Goal: Feedback & Contribution: Submit feedback/report problem

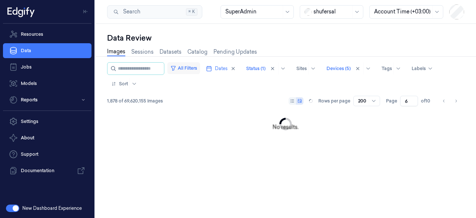
click at [196, 66] on button "All Filters" at bounding box center [183, 68] width 33 height 12
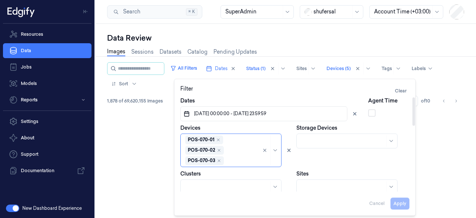
click at [244, 112] on span "[DATE] 00:00:00 - [DATE] 23:59:59" at bounding box center [230, 113] width 74 height 7
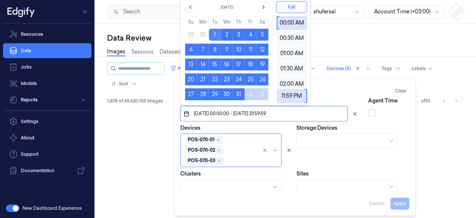
click at [214, 35] on button "1" at bounding box center [215, 35] width 12 height 12
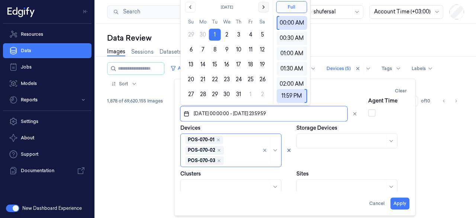
click at [263, 9] on icon "Go to the Next Month" at bounding box center [263, 7] width 6 height 6
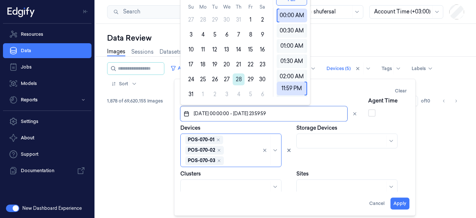
click at [238, 80] on button "28" at bounding box center [239, 79] width 12 height 12
type input "[DATE] 00:00:00 - [DATE] 23:59:59"
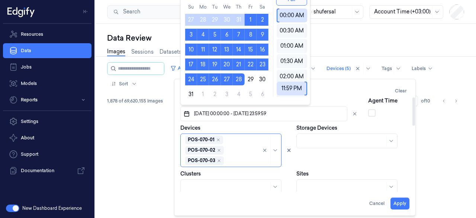
click at [373, 151] on div "Storage Devices" at bounding box center [352, 145] width 113 height 43
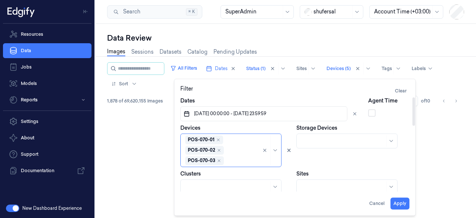
scroll to position [19, 0]
click at [248, 147] on div "POS-070-01 POS-070-02 POS-070-03 POS-070-04 POS-070-05" at bounding box center [221, 150] width 73 height 30
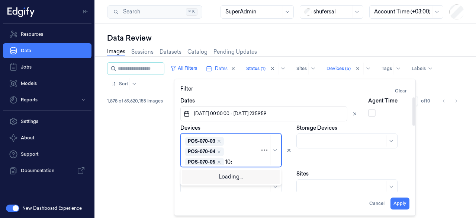
type input "106-"
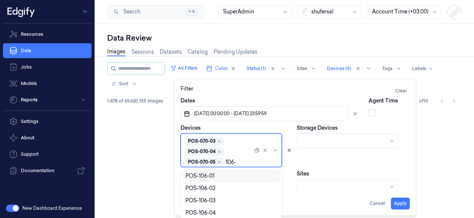
click at [228, 174] on div "POS-106-01" at bounding box center [231, 176] width 92 height 8
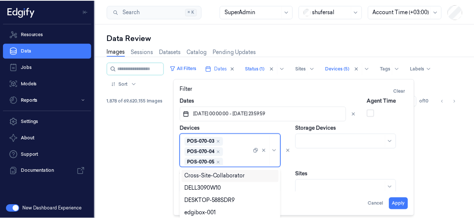
scroll to position [29, 0]
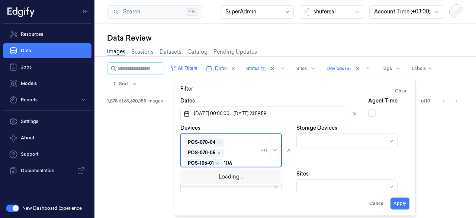
type input "106-"
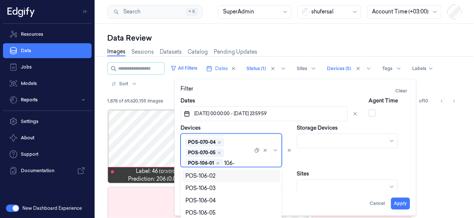
click at [209, 175] on div "POS-106-02" at bounding box center [200, 176] width 30 height 8
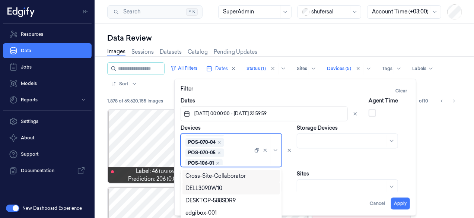
scroll to position [39, 0]
type input "106-"
click at [191, 175] on div "POS-106-03" at bounding box center [200, 176] width 30 height 8
type input "106-"
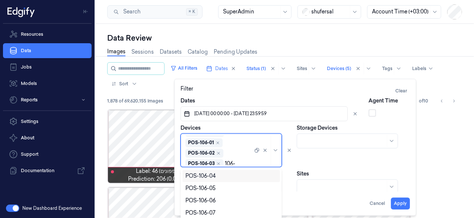
click at [206, 174] on div "POS-106-04" at bounding box center [200, 176] width 30 height 8
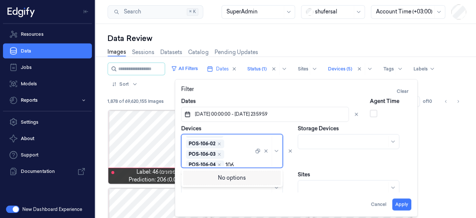
type input "106-"
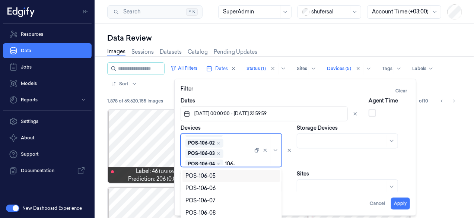
click at [206, 174] on div "POS-106-05" at bounding box center [200, 176] width 30 height 8
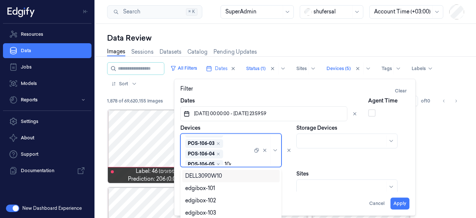
type input "106-"
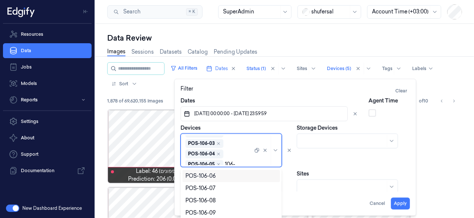
click at [206, 174] on div "POS-106-06" at bounding box center [200, 176] width 30 height 8
type input "106-"
click at [206, 174] on div "POS-106-07" at bounding box center [200, 176] width 30 height 8
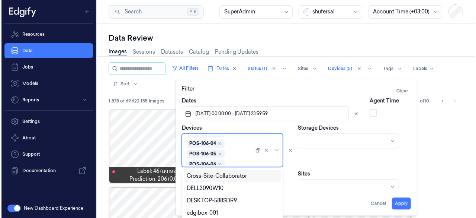
scroll to position [90, 0]
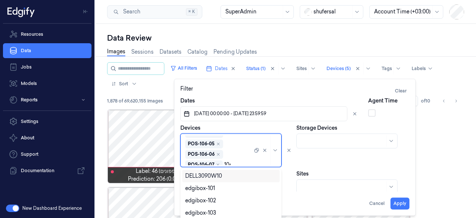
type input "106-"
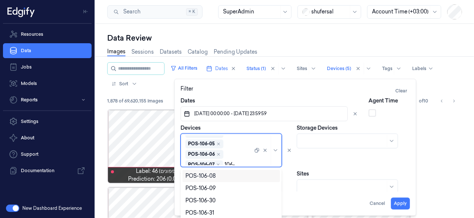
click at [206, 174] on div "POS-106-08" at bounding box center [200, 176] width 30 height 8
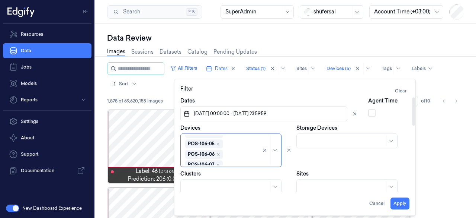
click at [382, 160] on div "Storage Devices" at bounding box center [352, 145] width 113 height 43
click at [403, 201] on button "Apply" at bounding box center [400, 204] width 19 height 12
type input "1"
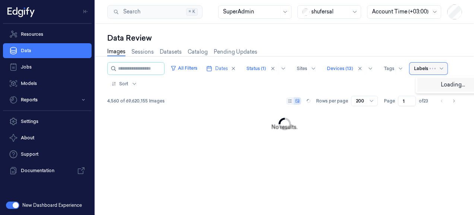
click at [419, 71] on div "Labels" at bounding box center [428, 68] width 38 height 12
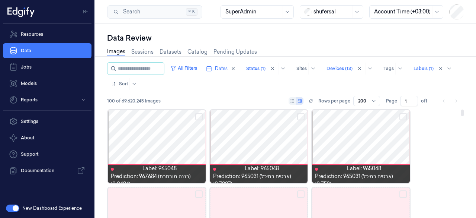
click at [300, 115] on button "Select row" at bounding box center [300, 116] width 7 height 7
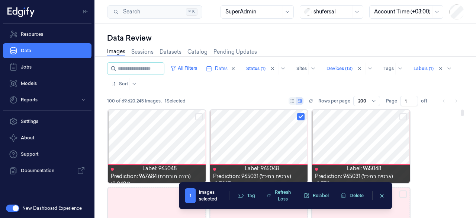
click at [400, 114] on button "Select row" at bounding box center [402, 116] width 7 height 7
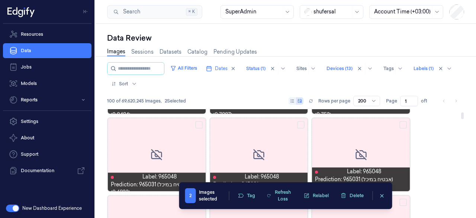
scroll to position [69, 0]
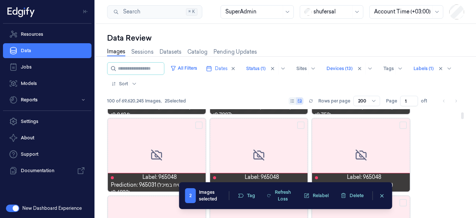
click at [404, 126] on button "Select row" at bounding box center [402, 124] width 7 height 7
click at [302, 126] on button "Select row" at bounding box center [300, 124] width 7 height 7
click at [199, 124] on button "Select row" at bounding box center [198, 124] width 7 height 7
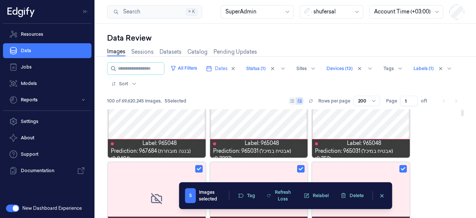
scroll to position [0, 0]
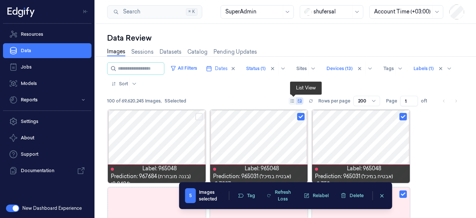
click at [293, 100] on icon at bounding box center [292, 101] width 4 height 4
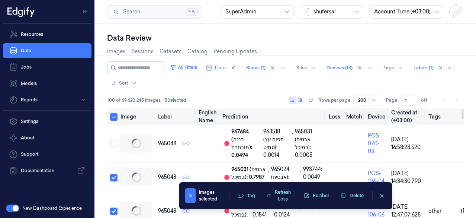
click at [114, 119] on button "Select all" at bounding box center [113, 116] width 7 height 7
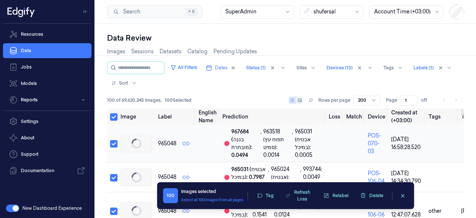
click at [114, 143] on button "Select row" at bounding box center [113, 143] width 7 height 7
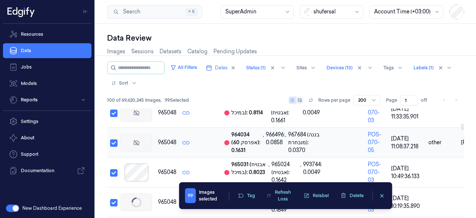
scroll to position [445, 0]
click at [116, 143] on button "Select row" at bounding box center [113, 142] width 7 height 7
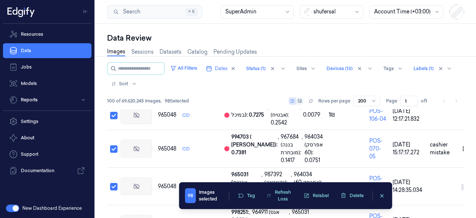
scroll to position [2250, 0]
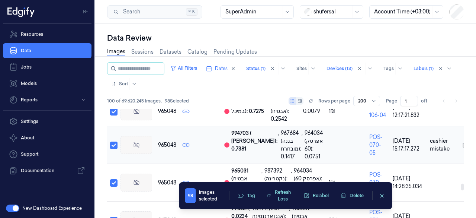
click at [112, 145] on button "Select row" at bounding box center [113, 144] width 7 height 7
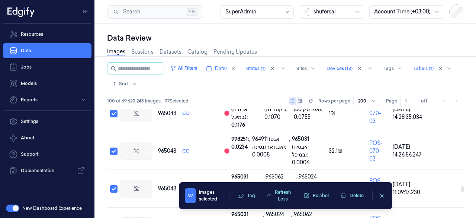
scroll to position [2319, 0]
click at [112, 148] on button "Select row" at bounding box center [113, 151] width 7 height 7
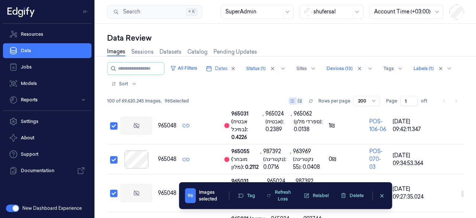
scroll to position [2457, 0]
click at [115, 162] on button "Select row" at bounding box center [113, 159] width 7 height 7
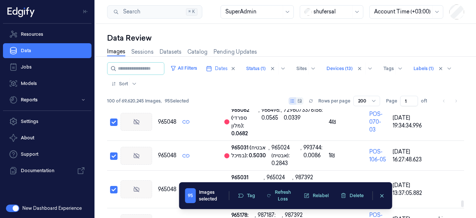
scroll to position [2761, 0]
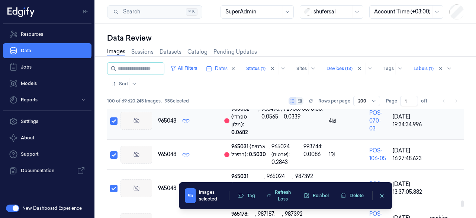
click at [115, 124] on button "Select row" at bounding box center [113, 120] width 7 height 7
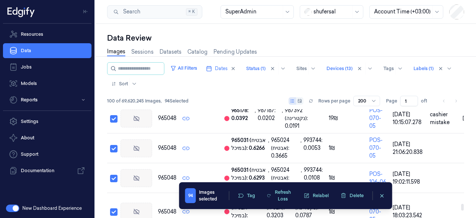
scroll to position [2864, 0]
click at [115, 122] on button "Select row" at bounding box center [113, 118] width 7 height 7
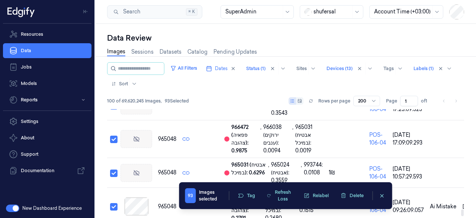
scroll to position [3034, 0]
click at [116, 142] on button "Select row" at bounding box center [113, 138] width 7 height 7
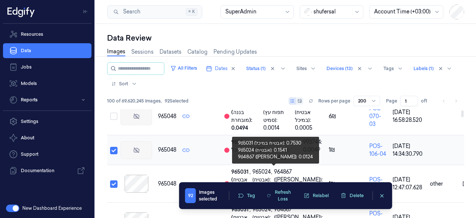
scroll to position [28, 0]
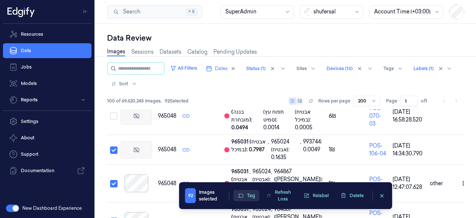
click at [243, 192] on button "Tag" at bounding box center [247, 195] width 26 height 11
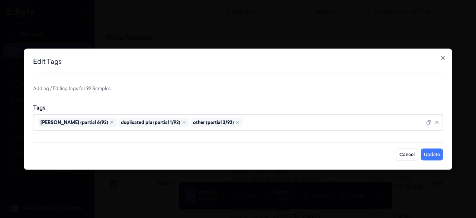
click at [110, 123] on icon "Remove ,Ai Mistake (partial 6/92)" at bounding box center [112, 122] width 4 height 4
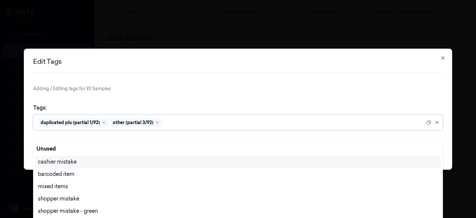
scroll to position [29, 0]
click at [93, 123] on div "duplicated plu (partial 1/92)" at bounding box center [71, 122] width 60 height 7
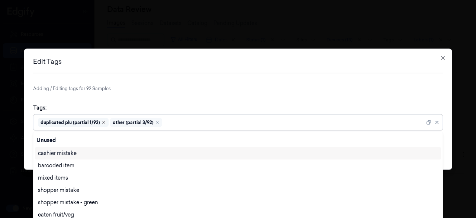
click at [104, 123] on icon "Remove ,duplicated plu (partial 1/92)" at bounding box center [104, 122] width 4 height 4
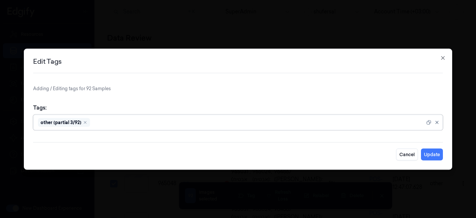
scroll to position [0, 0]
click at [88, 123] on div "other (partial 3/92)" at bounding box center [64, 122] width 52 height 9
click at [84, 123] on icon "Remove ,other (partial 3/92)" at bounding box center [85, 122] width 4 height 4
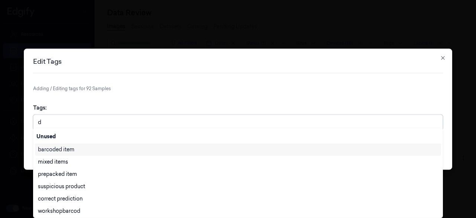
type input "du"
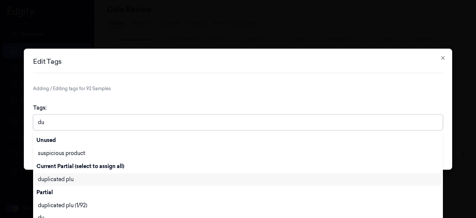
click at [76, 181] on div "duplicated plu" at bounding box center [238, 179] width 401 height 8
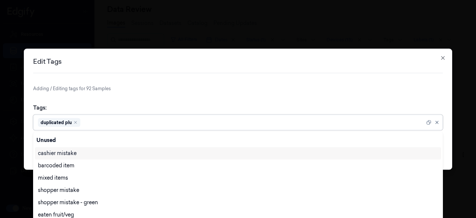
scroll to position [0, 0]
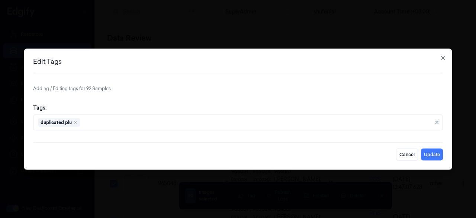
click at [237, 84] on div "Edit Tags Adding / Editing tags for 92 Samples Tags: duplicated plu Cancel Upda…" at bounding box center [238, 108] width 429 height 121
click at [438, 157] on button "Update" at bounding box center [432, 154] width 22 height 12
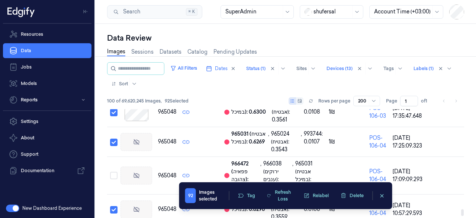
scroll to position [3090, 0]
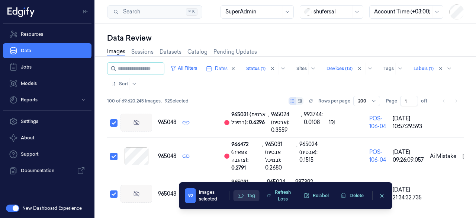
click at [243, 193] on icon "button" at bounding box center [241, 195] width 6 height 6
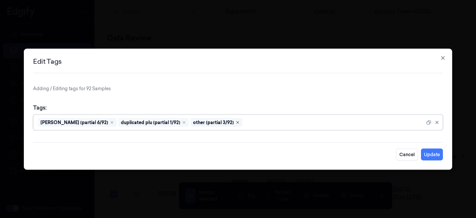
click at [237, 121] on icon "Remove ,other (partial 3/92)" at bounding box center [238, 122] width 2 height 2
click at [110, 121] on icon "Remove ,Ai Mistake (partial 6/92)" at bounding box center [112, 122] width 4 height 4
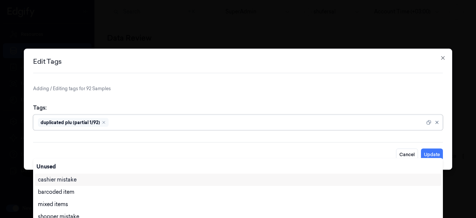
scroll to position [29, 0]
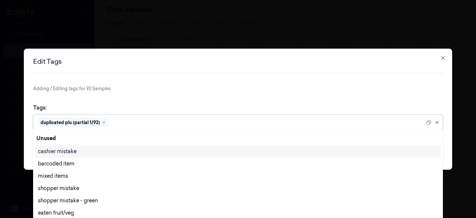
click at [95, 121] on div "duplicated plu (partial 1/92)" at bounding box center [71, 122] width 60 height 7
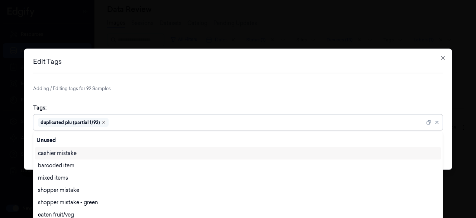
click at [104, 120] on icon "Remove ,duplicated plu (partial 1/92)" at bounding box center [104, 122] width 4 height 4
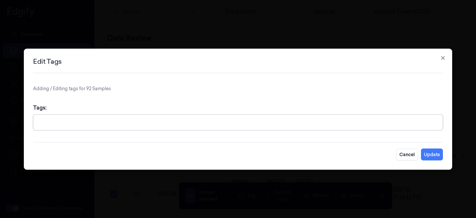
click at [104, 120] on div at bounding box center [239, 122] width 402 height 8
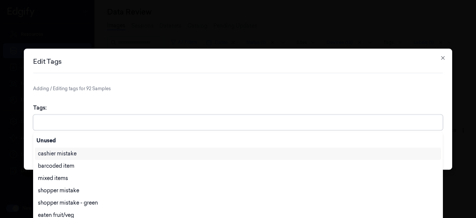
scroll to position [29, 0]
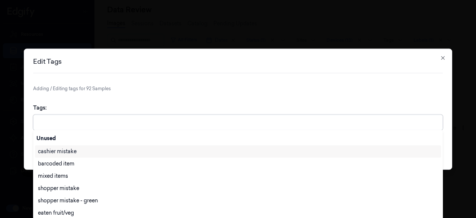
click at [104, 120] on div at bounding box center [239, 122] width 402 height 8
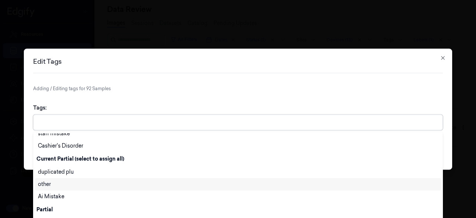
scroll to position [318, 0]
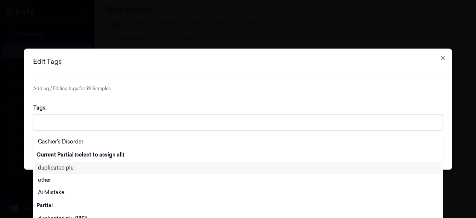
click at [97, 165] on div "duplicated plu" at bounding box center [238, 168] width 401 height 8
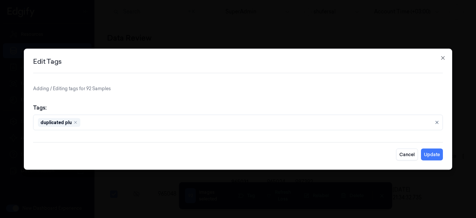
scroll to position [0, 0]
click at [253, 97] on form "Adding / Editing tags for 92 Samples Tags: duplicated plu Cancel Update" at bounding box center [238, 122] width 410 height 75
click at [429, 153] on button "Update" at bounding box center [432, 154] width 22 height 12
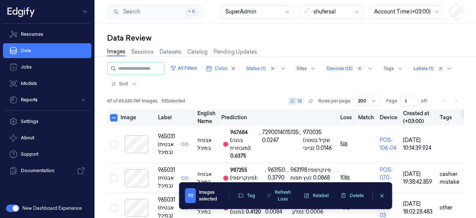
click at [114, 116] on button "Select all" at bounding box center [113, 117] width 7 height 7
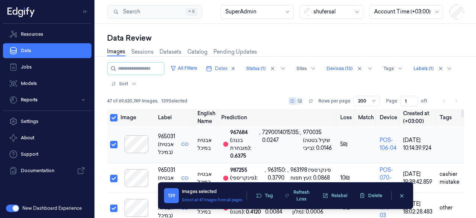
click at [113, 146] on button "Select row" at bounding box center [113, 144] width 7 height 7
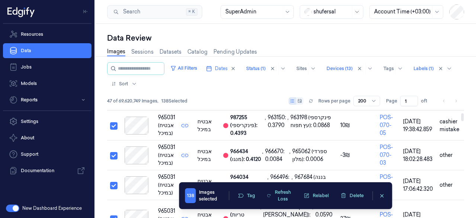
scroll to position [55, 0]
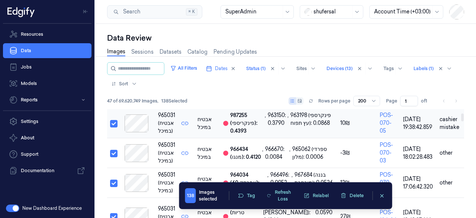
click at [113, 127] on button "Select row" at bounding box center [113, 123] width 7 height 7
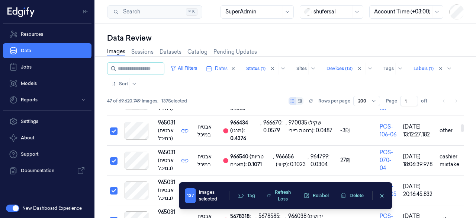
scroll to position [206, 0]
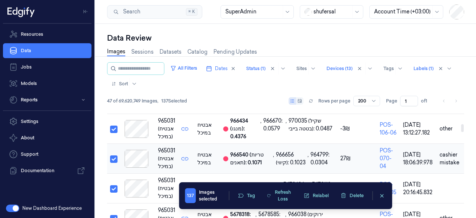
click at [115, 155] on button "Select row" at bounding box center [113, 158] width 7 height 7
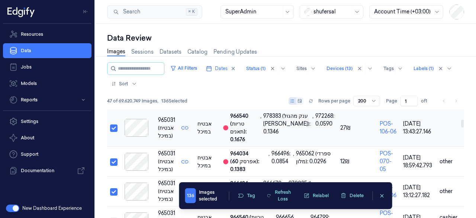
scroll to position [143, 0]
click at [116, 126] on td at bounding box center [112, 128] width 10 height 38
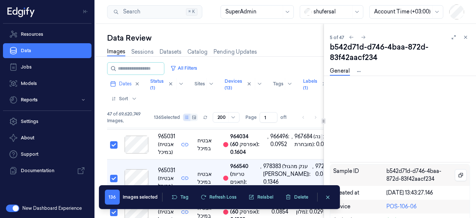
scroll to position [111, 0]
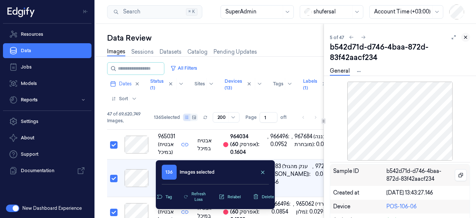
click at [464, 35] on icon at bounding box center [465, 37] width 5 height 5
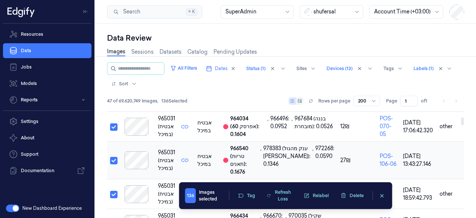
click at [110, 164] on td at bounding box center [112, 160] width 10 height 38
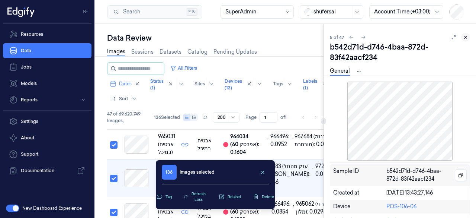
click at [466, 37] on icon at bounding box center [466, 37] width 3 height 3
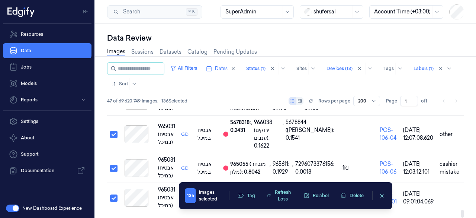
scroll to position [1412, 0]
click at [143, 164] on div at bounding box center [137, 168] width 32 height 18
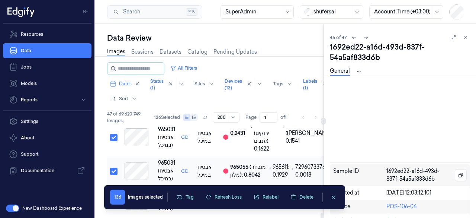
scroll to position [1415, 0]
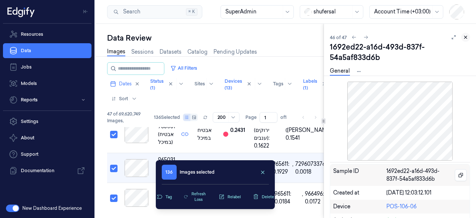
click at [466, 38] on icon at bounding box center [466, 37] width 3 height 3
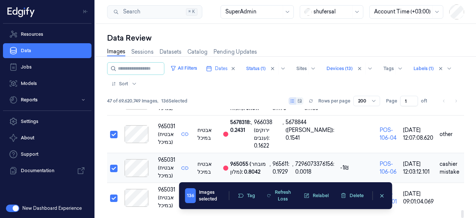
click at [143, 166] on div at bounding box center [137, 168] width 32 height 18
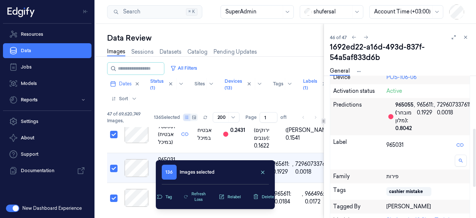
scroll to position [129, 0]
click at [466, 35] on icon at bounding box center [465, 37] width 5 height 5
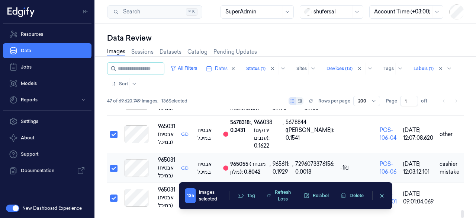
click at [115, 164] on button "Select row" at bounding box center [113, 167] width 7 height 7
click at [249, 195] on button "Tag" at bounding box center [247, 195] width 26 height 11
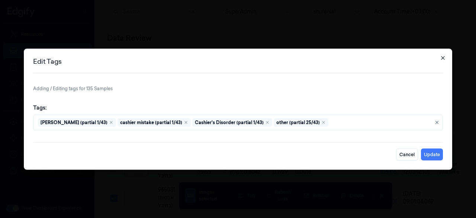
click at [446, 57] on icon "button" at bounding box center [443, 58] width 6 height 6
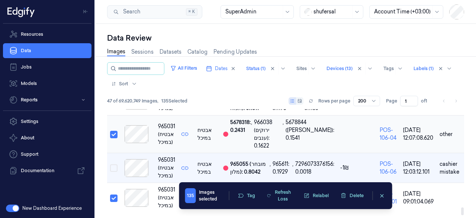
scroll to position [1377, 0]
click at [115, 138] on button "Select row" at bounding box center [113, 134] width 7 height 7
click at [115, 105] on button "Select row" at bounding box center [113, 100] width 7 height 7
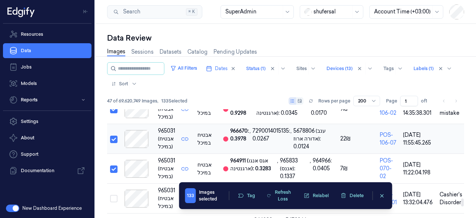
scroll to position [1254, 0]
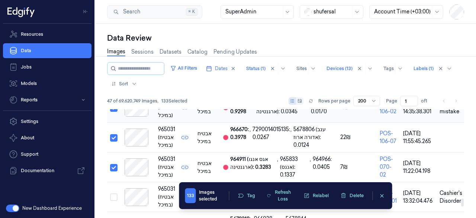
click at [115, 112] on button "Select row" at bounding box center [113, 107] width 7 height 7
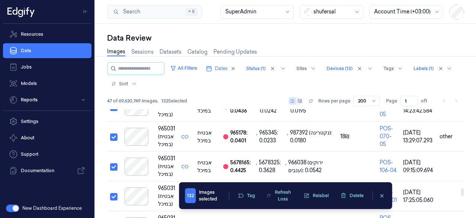
scroll to position [1107, 0]
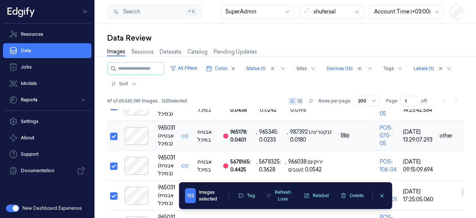
click at [113, 140] on button "Select row" at bounding box center [113, 135] width 7 height 7
click at [116, 110] on button "Select row" at bounding box center [113, 106] width 7 height 7
click at [114, 80] on button "Select row" at bounding box center [113, 76] width 7 height 7
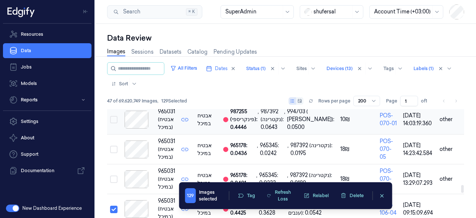
scroll to position [1064, 0]
click at [113, 94] on button "Select row" at bounding box center [113, 89] width 7 height 7
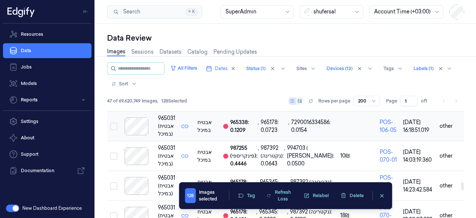
scroll to position [1022, 0]
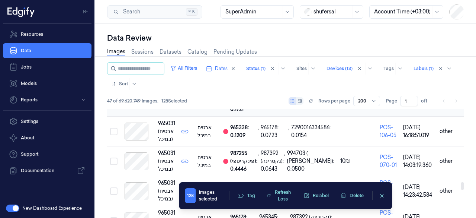
click at [115, 102] on button "Select row" at bounding box center [113, 97] width 7 height 7
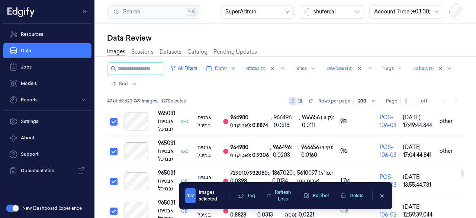
scroll to position [846, 0]
click at [115, 155] on button "Select row" at bounding box center [113, 151] width 7 height 7
drag, startPoint x: 115, startPoint y: 157, endPoint x: 114, endPoint y: 128, distance: 29.8
click at [114, 96] on button "Select row" at bounding box center [113, 91] width 7 height 7
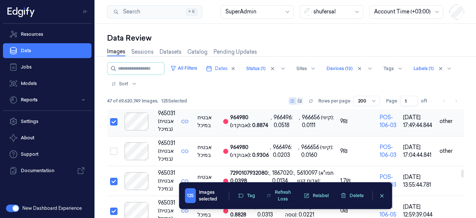
click at [114, 125] on button "Select row" at bounding box center [113, 121] width 7 height 7
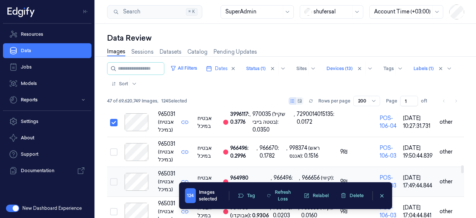
scroll to position [786, 0]
click at [113, 126] on button "Select row" at bounding box center [113, 122] width 7 height 7
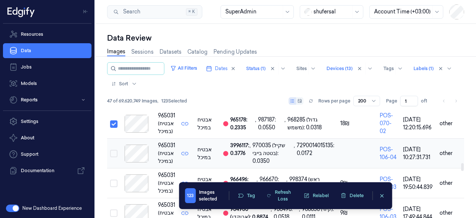
scroll to position [754, 0]
click at [115, 128] on button "Select row" at bounding box center [113, 123] width 7 height 7
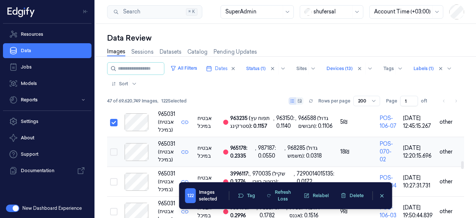
click at [115, 126] on button "Select row" at bounding box center [113, 122] width 7 height 7
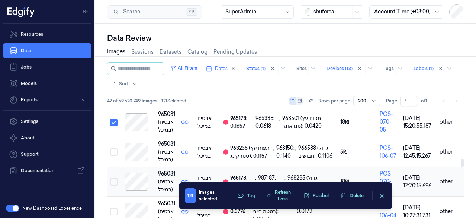
click at [115, 126] on button "Select row" at bounding box center [113, 122] width 7 height 7
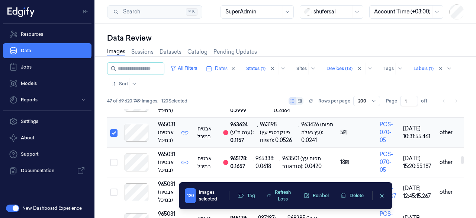
click at [113, 137] on button "Select row" at bounding box center [113, 132] width 7 height 7
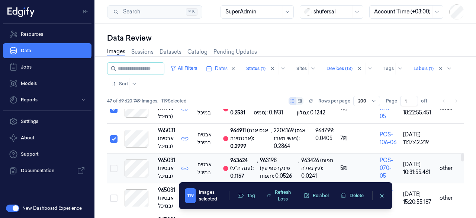
scroll to position [621, 0]
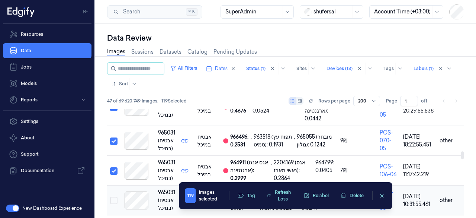
click at [113, 145] on button "Select row" at bounding box center [113, 140] width 7 height 7
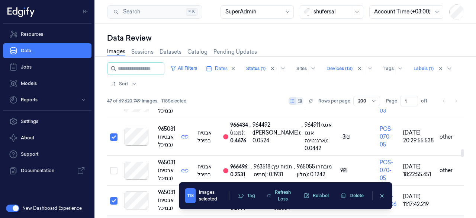
scroll to position [559, 0]
click at [113, 140] on button "Select row" at bounding box center [113, 135] width 7 height 7
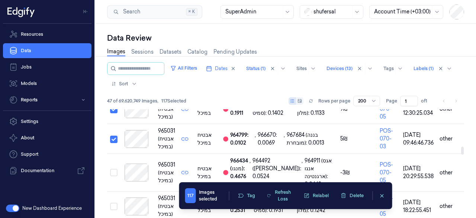
scroll to position [523, 0]
click at [113, 143] on button "Select row" at bounding box center [113, 138] width 7 height 7
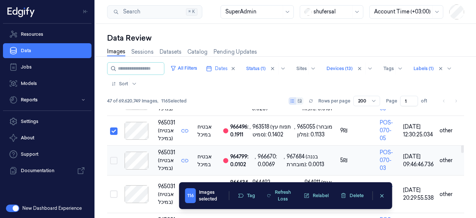
scroll to position [490, 0]
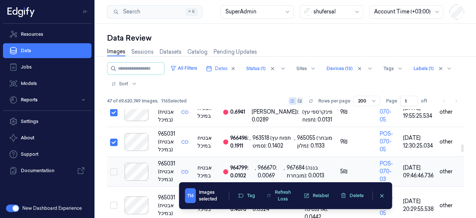
click at [113, 146] on button "Select row" at bounding box center [113, 141] width 7 height 7
click at [115, 116] on button "Select row" at bounding box center [113, 112] width 7 height 7
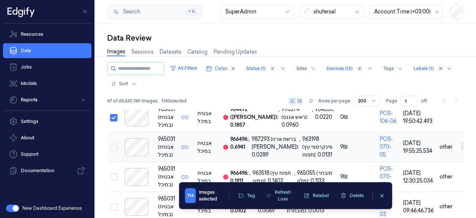
scroll to position [455, 0]
click at [115, 127] on td at bounding box center [112, 117] width 10 height 30
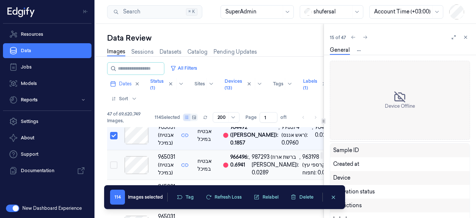
scroll to position [423, 0]
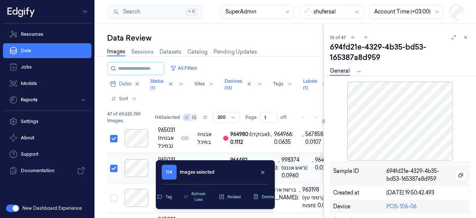
click at [116, 172] on button "Select row" at bounding box center [113, 167] width 7 height 7
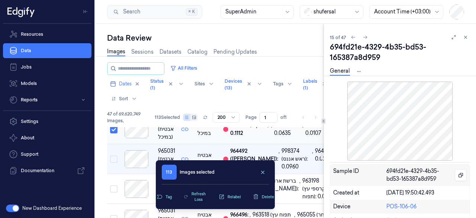
click at [115, 133] on button "Select row" at bounding box center [113, 129] width 7 height 7
click at [465, 35] on icon at bounding box center [465, 37] width 5 height 5
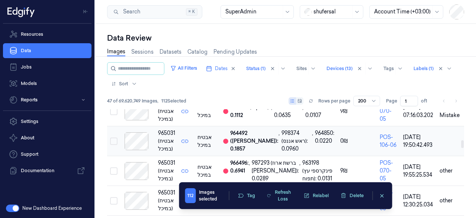
click at [115, 145] on button "Select row" at bounding box center [113, 140] width 7 height 7
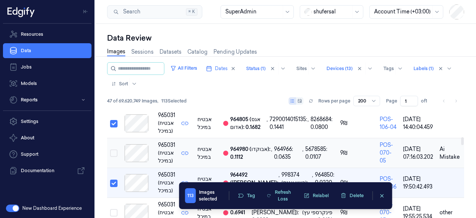
scroll to position [389, 0]
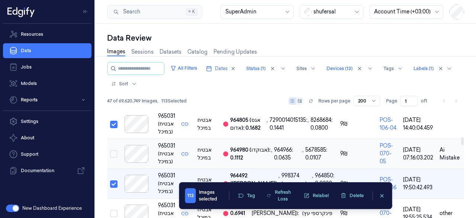
click at [116, 157] on button "Select row" at bounding box center [113, 153] width 7 height 7
click at [137, 163] on div at bounding box center [137, 154] width 32 height 18
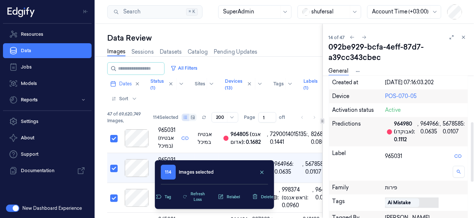
scroll to position [109, 0]
click at [427, 198] on body "Resources Data Jobs Models Reports Settings About Support Documentation New Das…" at bounding box center [237, 109] width 474 height 218
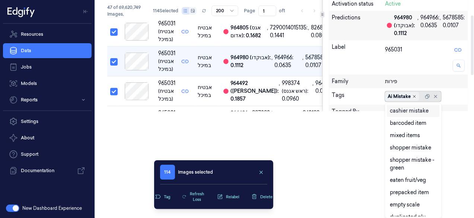
click at [414, 94] on icon "Remove ,Ai Mistake" at bounding box center [414, 96] width 4 height 4
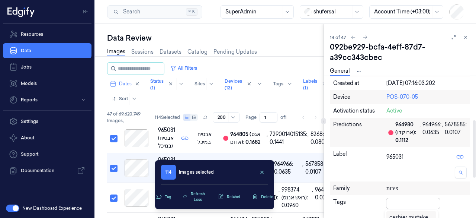
scroll to position [110, 0]
click at [372, 99] on div "Sample ID 092be929-bcfa-4eff-87d7-a39cc343cbec Created at [DATE] 07:16:03.202 D…" at bounding box center [400, 181] width 140 height 255
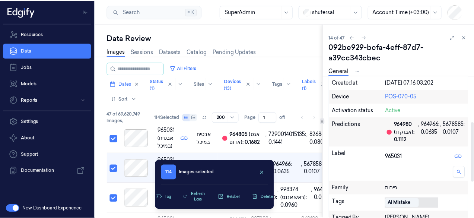
scroll to position [109, 0]
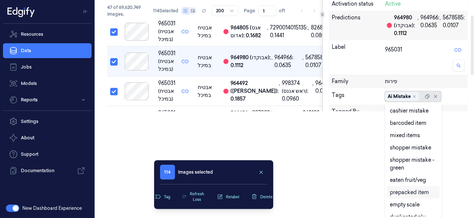
click at [394, 111] on body "Resources Data Jobs Models Reports Settings About Support Documentation New Das…" at bounding box center [237, 3] width 474 height 218
click at [416, 94] on div "Remove ,Ai Mistake" at bounding box center [414, 96] width 4 height 4
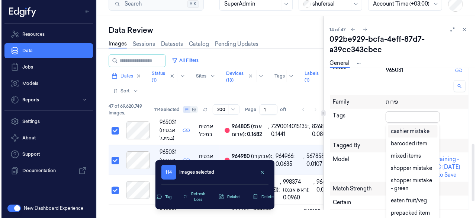
scroll to position [0, 0]
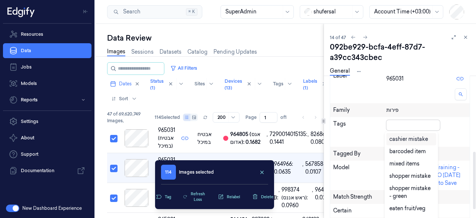
click at [398, 117] on div "Tags option [PERSON_NAME], deselected. 29 results available. Use Up and Down to…" at bounding box center [399, 132] width 139 height 30
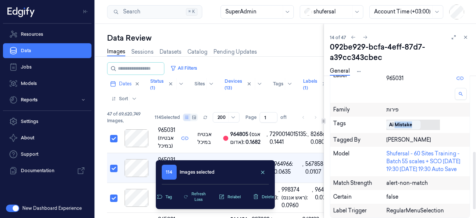
click at [398, 116] on div "Tags Ai Mistake" at bounding box center [399, 124] width 139 height 16
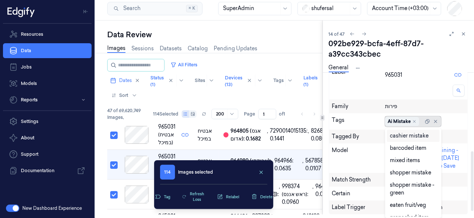
scroll to position [0, 0]
click at [398, 124] on div "Ai Mistake" at bounding box center [398, 121] width 23 height 7
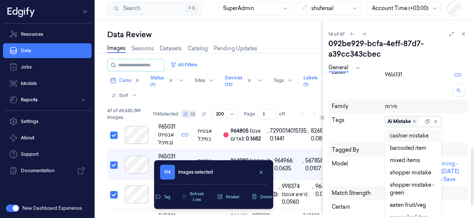
click at [415, 121] on icon "Remove ,Ai Mistake" at bounding box center [414, 121] width 4 height 4
click at [412, 119] on div at bounding box center [410, 121] width 51 height 10
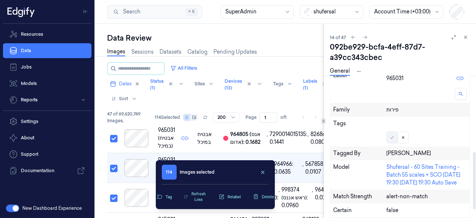
click at [392, 136] on icon at bounding box center [392, 137] width 4 height 4
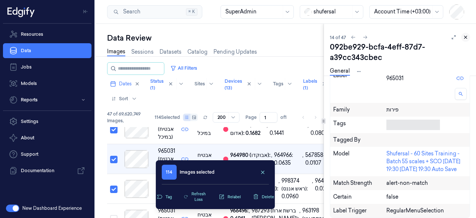
click at [466, 33] on button at bounding box center [465, 37] width 9 height 9
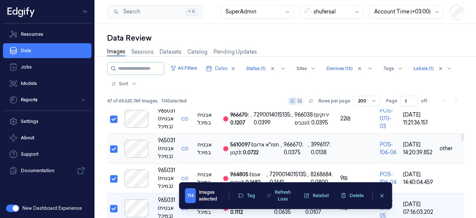
click at [115, 153] on button "Select row" at bounding box center [113, 148] width 7 height 7
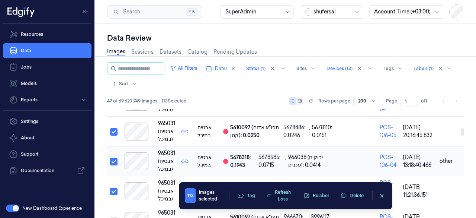
scroll to position [263, 0]
click at [114, 160] on button "Select row" at bounding box center [113, 161] width 7 height 7
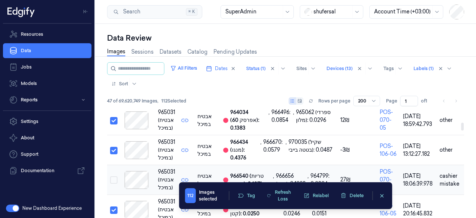
click at [114, 150] on button "Select row" at bounding box center [113, 150] width 7 height 7
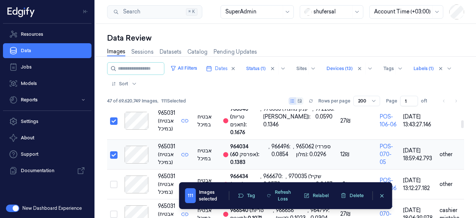
click at [114, 151] on button "Select row" at bounding box center [113, 154] width 7 height 7
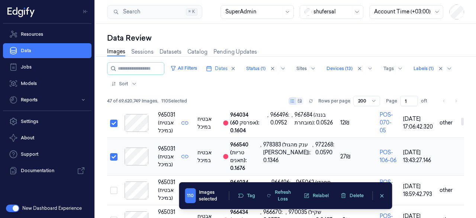
click at [114, 158] on button "Select row" at bounding box center [113, 156] width 7 height 7
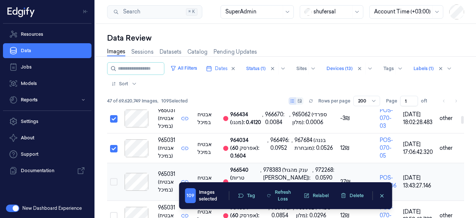
scroll to position [90, 0]
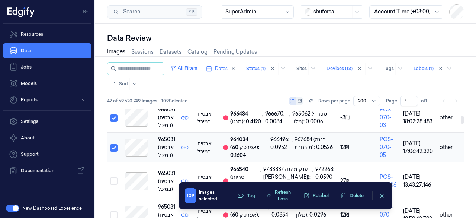
click at [115, 151] on button "Select row" at bounding box center [113, 147] width 7 height 7
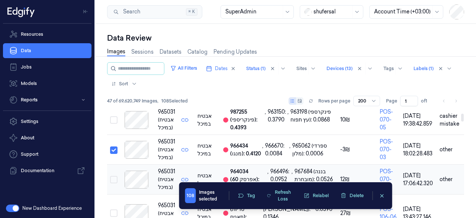
scroll to position [58, 0]
click at [115, 154] on button "Select row" at bounding box center [113, 149] width 7 height 7
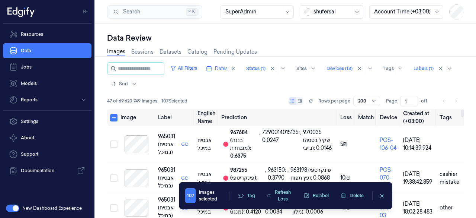
scroll to position [0, 0]
click at [139, 147] on div at bounding box center [137, 144] width 32 height 18
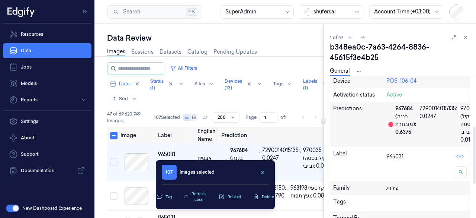
scroll to position [126, 0]
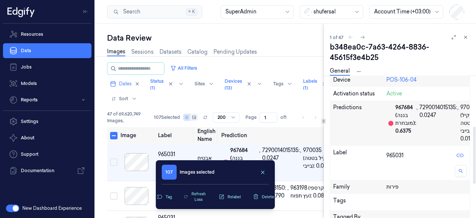
click at [384, 202] on div "Tags" at bounding box center [360, 201] width 54 height 10
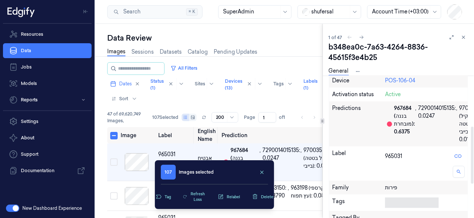
click at [398, 199] on body "Resources Data Jobs Models Reports Settings About Support Documentation New Das…" at bounding box center [237, 109] width 474 height 218
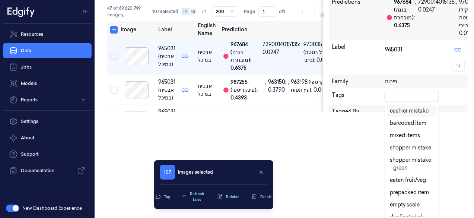
click at [409, 110] on div "cashier mistake" at bounding box center [408, 111] width 39 height 8
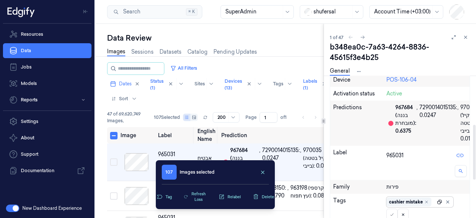
click at [437, 95] on div "Sample ID b348ea0c-7a63-4264-8836-45615f3e4b25 Created at [DATE] 10:14:39.924 D…" at bounding box center [400, 172] width 140 height 271
click at [393, 212] on button at bounding box center [391, 214] width 11 height 12
click at [165, 193] on button "Tag" at bounding box center [164, 196] width 24 height 10
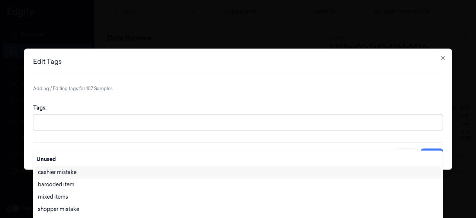
click at [154, 122] on div at bounding box center [239, 122] width 402 height 8
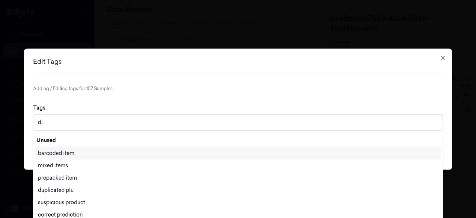
scroll to position [0, 0]
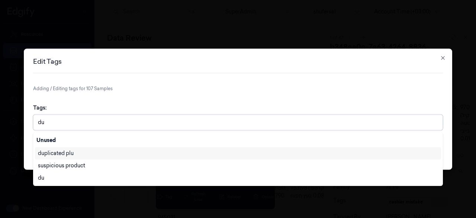
type input "dup"
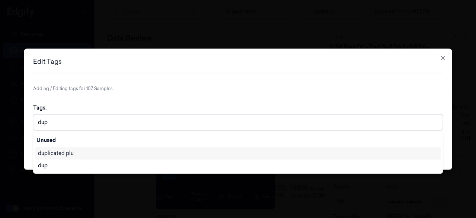
click at [115, 152] on div "duplicated plu" at bounding box center [238, 153] width 401 height 8
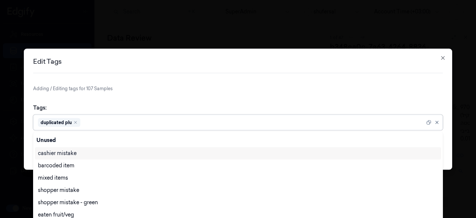
click at [180, 101] on div "Tags: option duplicated plu, selected. 28 results available. Use Up and Down to…" at bounding box center [238, 116] width 410 height 38
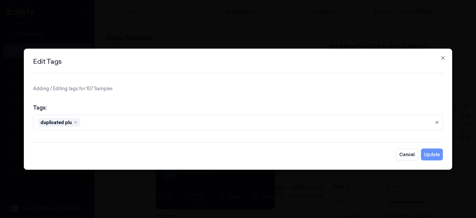
click at [431, 148] on button "Update" at bounding box center [432, 154] width 22 height 12
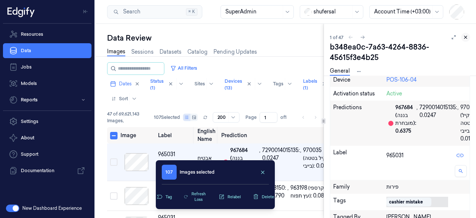
click at [462, 37] on button at bounding box center [465, 37] width 9 height 9
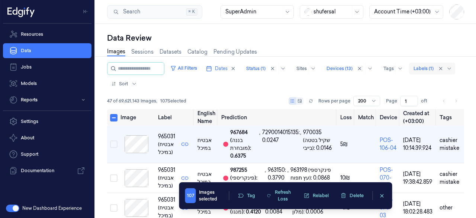
click at [415, 70] on input "text" at bounding box center [414, 68] width 1 height 7
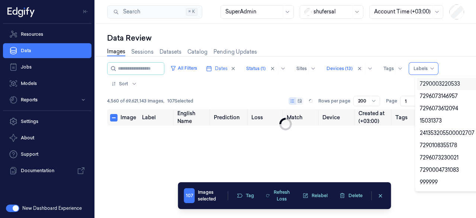
click at [442, 69] on div "All Filters Dates Status (1) Sites Devices (13) Tags All selected options have …" at bounding box center [285, 76] width 357 height 28
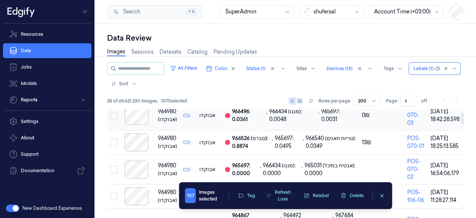
scroll to position [24, 0]
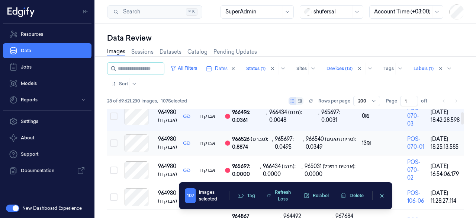
click at [208, 145] on span "אבוקדו" at bounding box center [207, 142] width 16 height 7
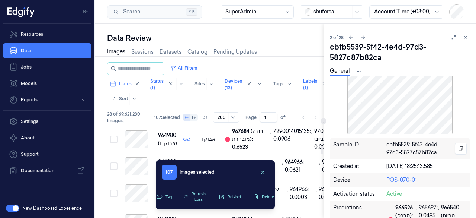
scroll to position [193, 0]
click at [467, 35] on icon at bounding box center [465, 37] width 5 height 5
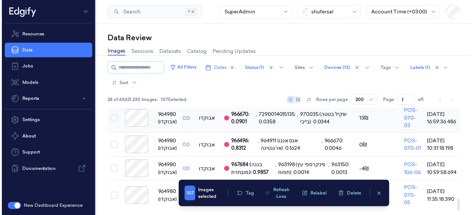
scroll to position [864, 0]
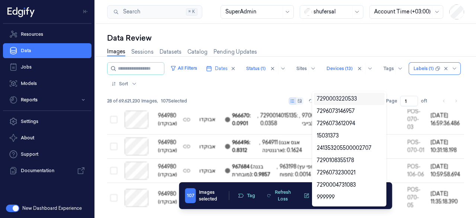
click at [426, 66] on div "All Filters Dates Status (1) Sites Devices (13) Tags 10 results available. Use …" at bounding box center [285, 76] width 357 height 28
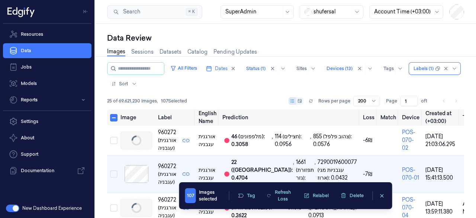
scroll to position [6, 0]
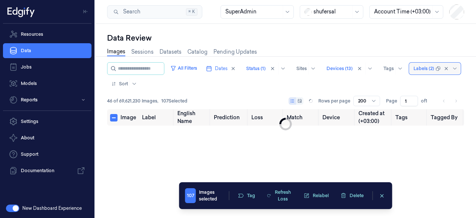
click at [414, 72] on div at bounding box center [424, 68] width 20 height 7
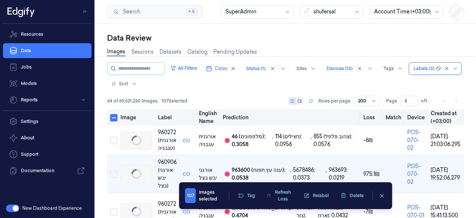
scroll to position [6, 0]
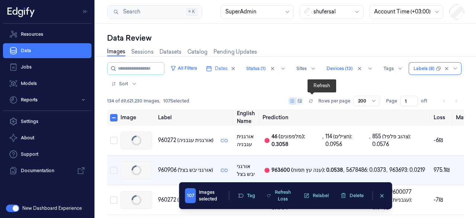
scroll to position [6, 0]
